Goal: Task Accomplishment & Management: Complete application form

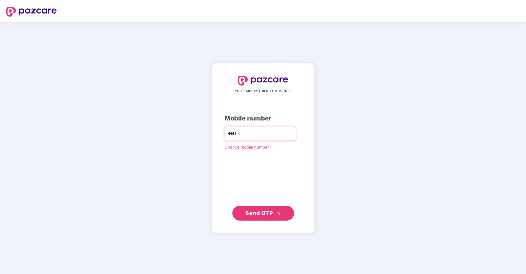
click at [280, 132] on input "number" at bounding box center [267, 134] width 51 height 10
type input "**********"
click at [264, 215] on span "Send OTP" at bounding box center [258, 213] width 27 height 6
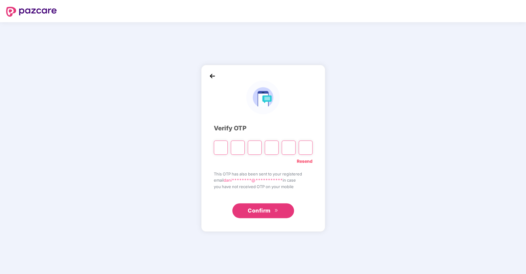
type input "*"
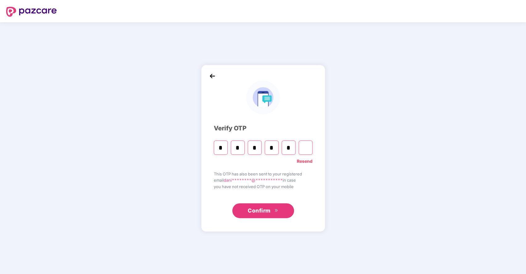
type input "*"
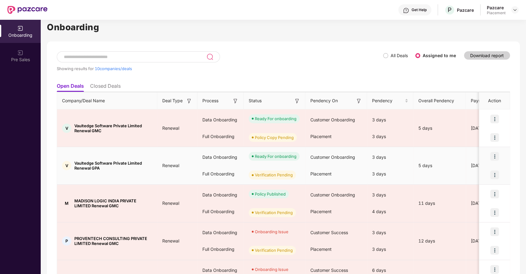
scroll to position [9, 0]
click at [494, 176] on img at bounding box center [494, 175] width 9 height 9
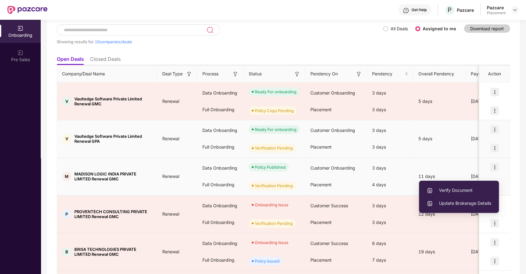
scroll to position [36, 0]
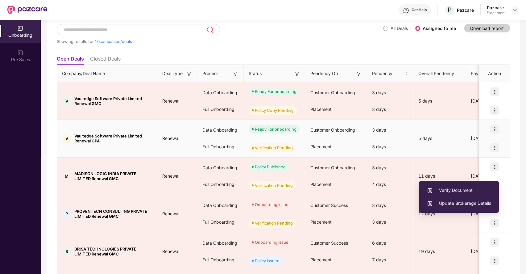
click at [494, 129] on img at bounding box center [494, 129] width 9 height 9
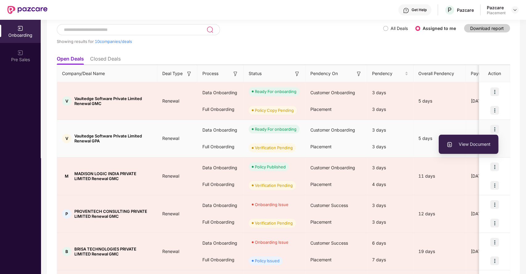
click at [470, 141] on span "View Document" at bounding box center [469, 144] width 44 height 7
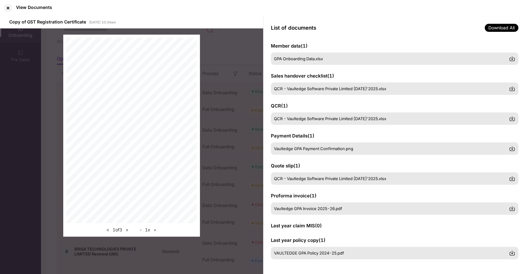
scroll to position [65, 0]
click at [7, 8] on div at bounding box center [8, 8] width 10 height 10
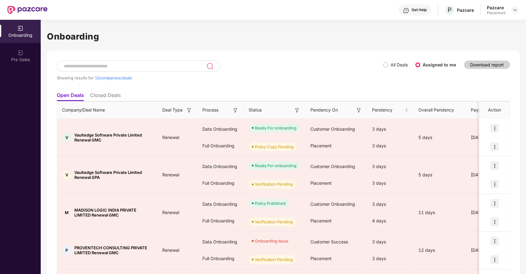
scroll to position [242, 0]
